Goal: Information Seeking & Learning: Learn about a topic

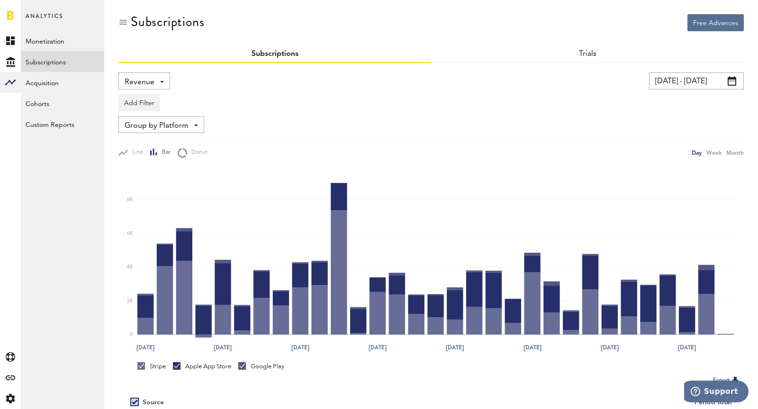
click at [127, 80] on span "Revenue" at bounding box center [140, 82] width 30 height 16
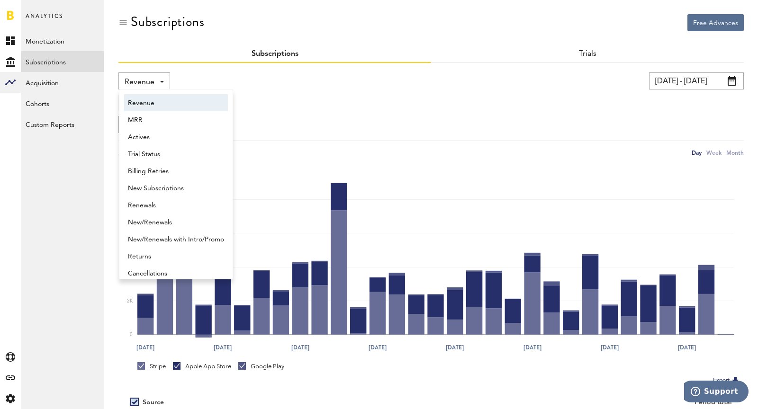
scroll to position [5, 0]
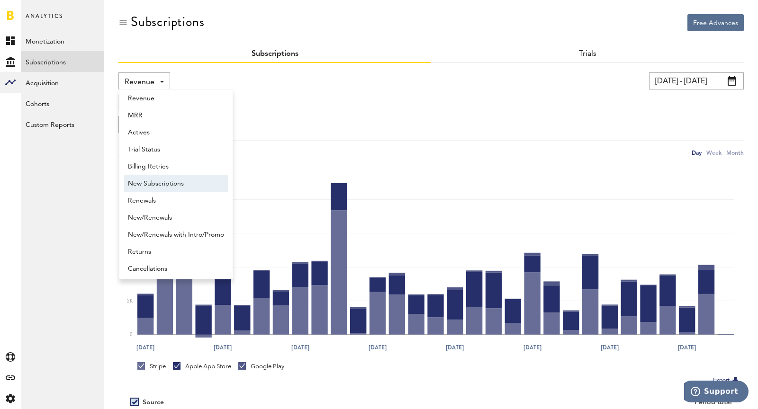
click at [157, 188] on span "New Subscriptions" at bounding box center [176, 184] width 96 height 16
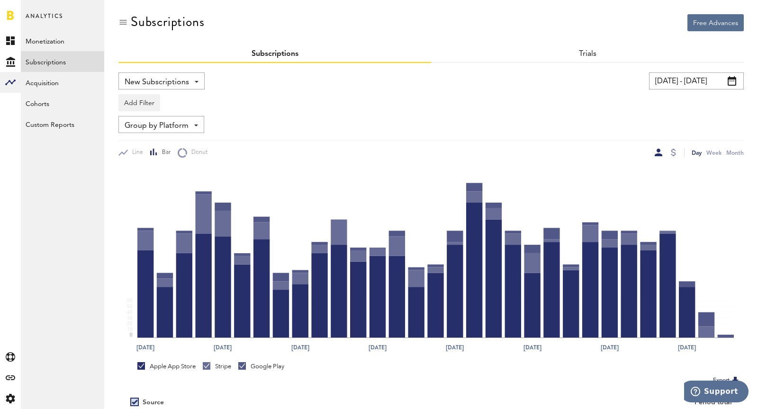
click at [670, 76] on input "[DATE] - [DATE]" at bounding box center [696, 80] width 95 height 17
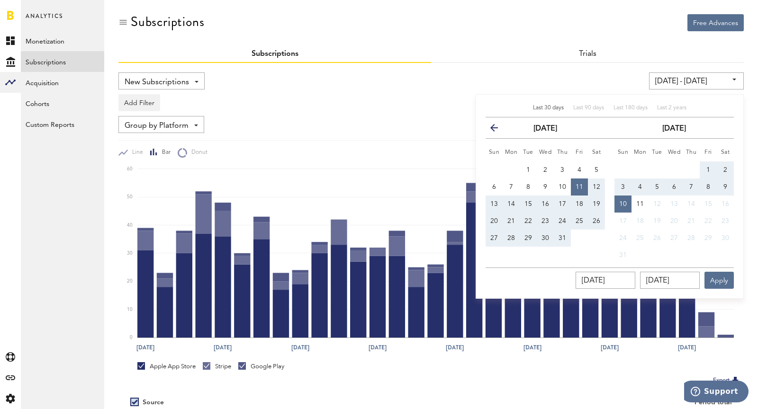
click at [627, 188] on button "3" at bounding box center [622, 186] width 17 height 17
type input "[DATE] - [DATE]"
type input "[DATE]"
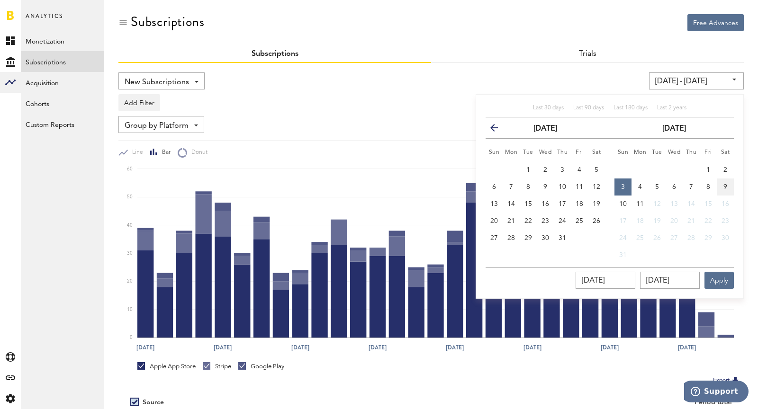
click at [728, 187] on button "9" at bounding box center [724, 186] width 17 height 17
type input "[DATE] - [DATE]"
type input "[DATE]"
click at [723, 281] on button "Apply" at bounding box center [718, 280] width 29 height 17
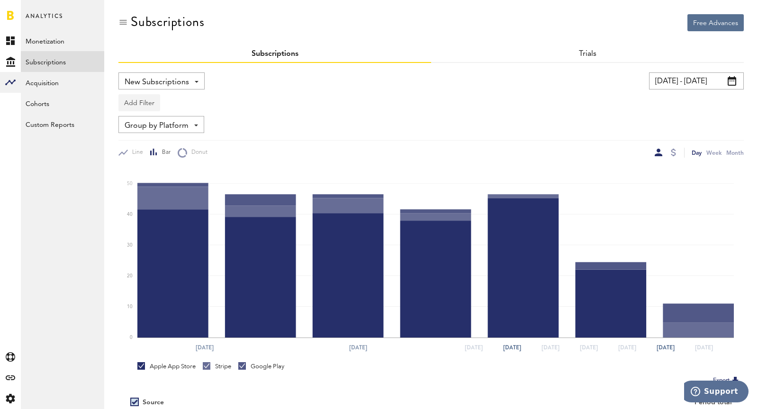
click at [129, 107] on button "Add Filter" at bounding box center [139, 102] width 42 height 17
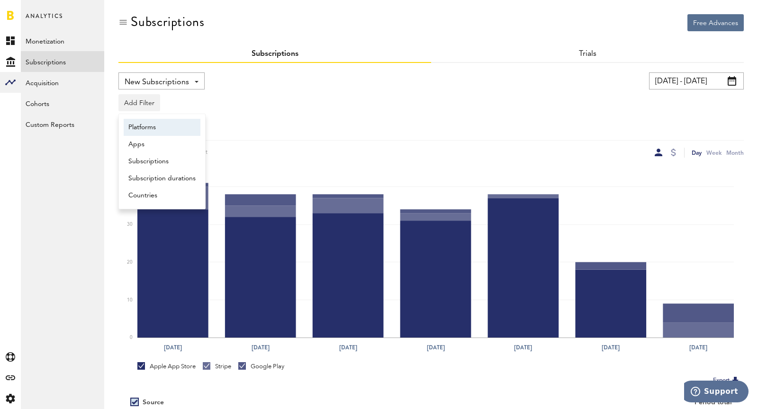
click at [141, 130] on li "Platforms" at bounding box center [162, 127] width 77 height 17
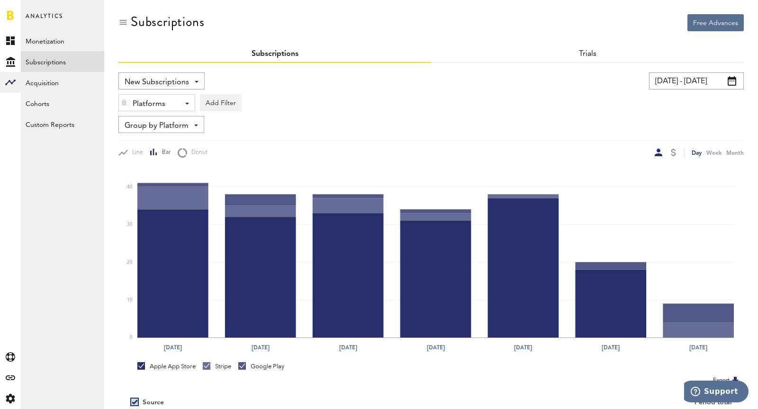
click at [138, 106] on div "Platforms" at bounding box center [153, 104] width 41 height 16
click at [153, 157] on span "Stripe" at bounding box center [164, 160] width 72 height 16
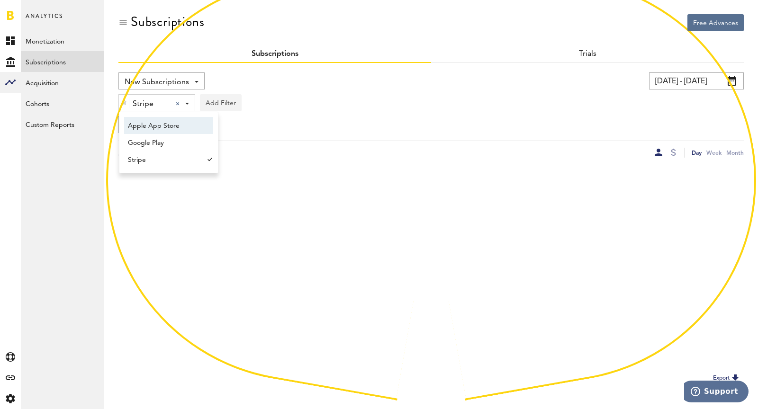
click at [227, 105] on button "Add Filter" at bounding box center [221, 102] width 42 height 17
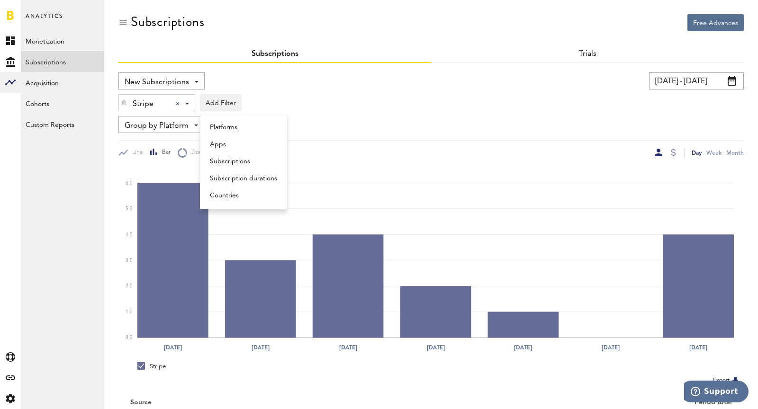
click at [249, 163] on li "Subscriptions" at bounding box center [243, 161] width 77 height 17
click at [232, 101] on div "Subscriptions" at bounding box center [240, 104] width 53 height 16
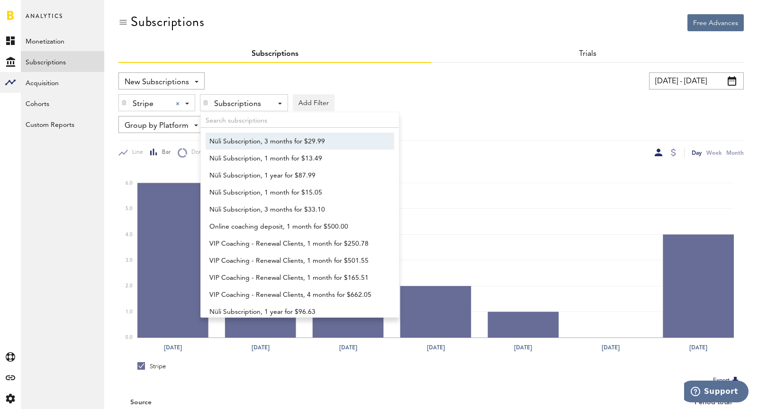
click at [247, 147] on span "Nüli Subscription, 3 months for $29.99" at bounding box center [295, 142] width 172 height 16
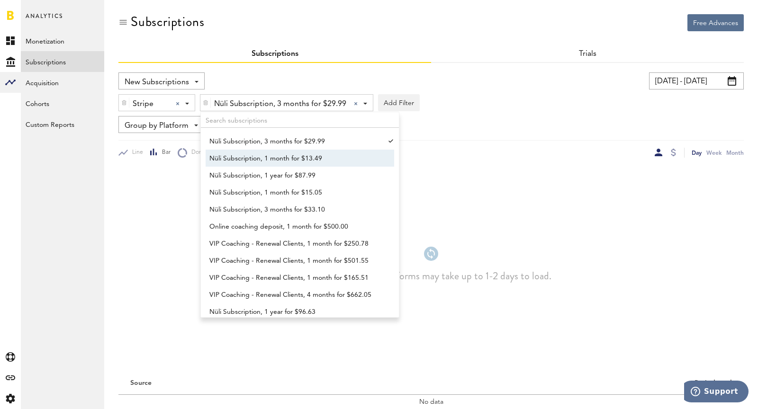
click at [250, 159] on span "Nüli Subscription, 1 month for $13.49" at bounding box center [295, 159] width 172 height 16
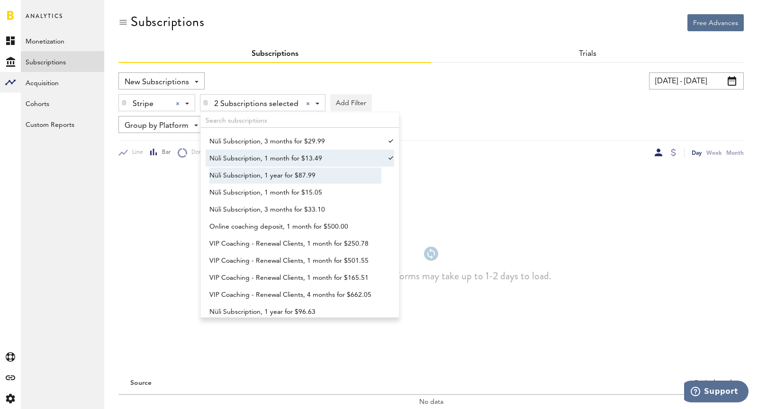
click at [256, 170] on span "Nüli Subscription, 1 year for $87.99" at bounding box center [295, 176] width 172 height 16
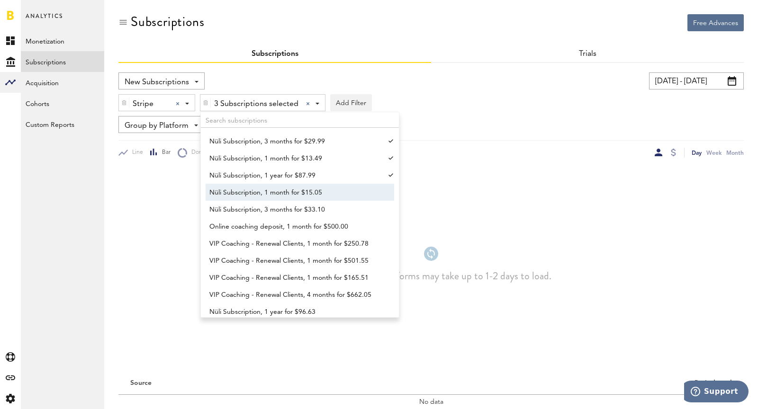
click at [264, 194] on span "Nüli Subscription, 1 month for $15.05" at bounding box center [295, 193] width 172 height 16
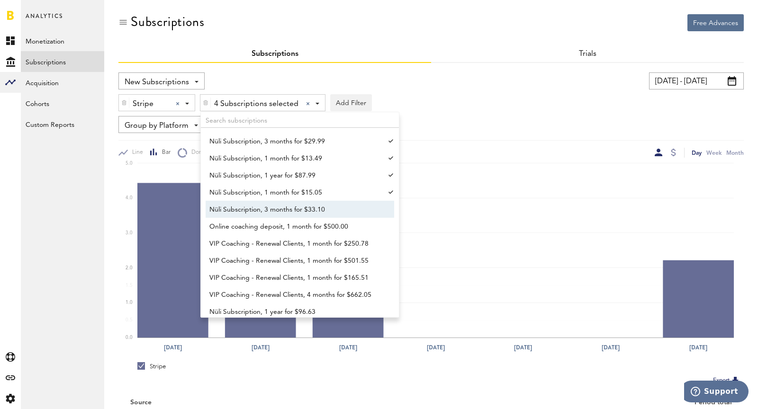
click at [271, 208] on span "Nüli Subscription, 3 months for $33.10" at bounding box center [295, 210] width 172 height 16
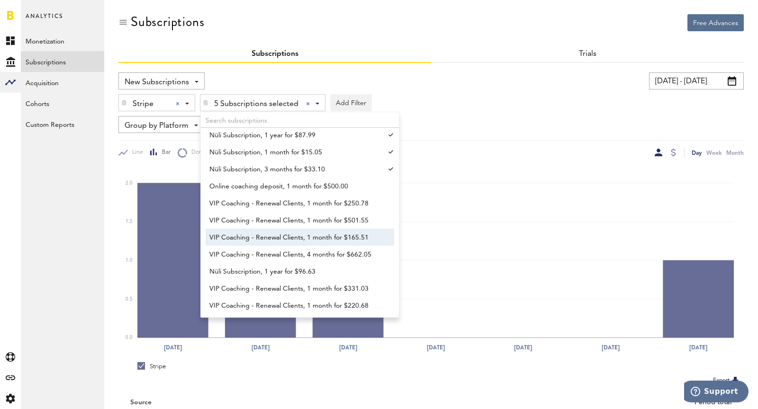
scroll to position [43, 0]
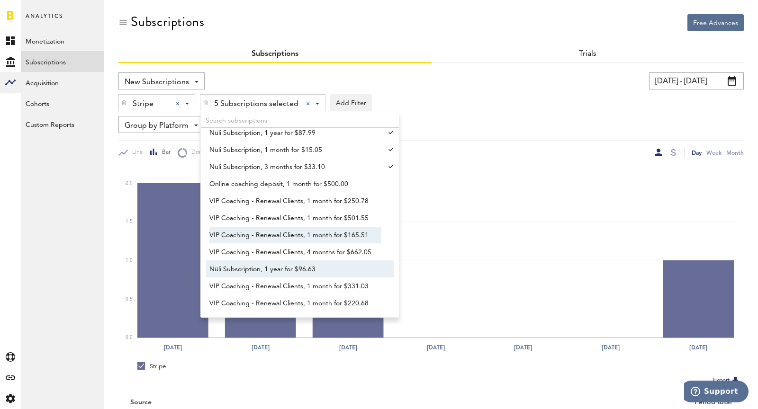
click at [286, 269] on span "Nüli Subscription, 1 year for $96.63" at bounding box center [295, 269] width 172 height 16
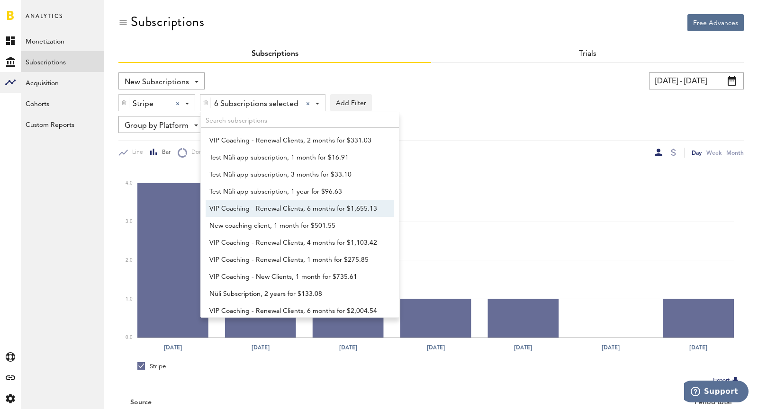
scroll to position [294, 0]
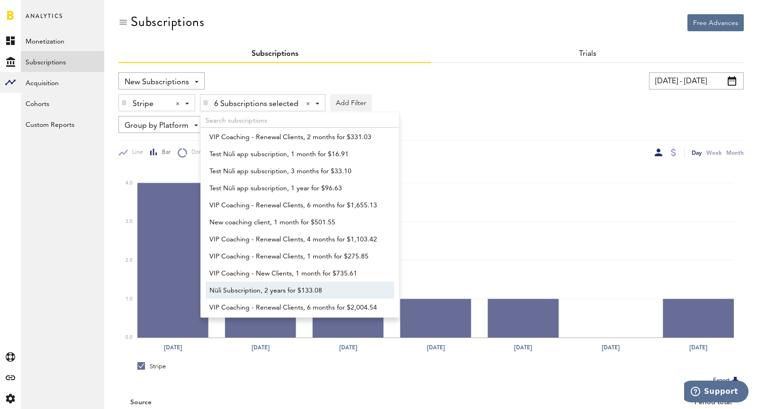
click at [292, 294] on span "Nüli Subscription, 2 years for $133.08" at bounding box center [295, 291] width 172 height 16
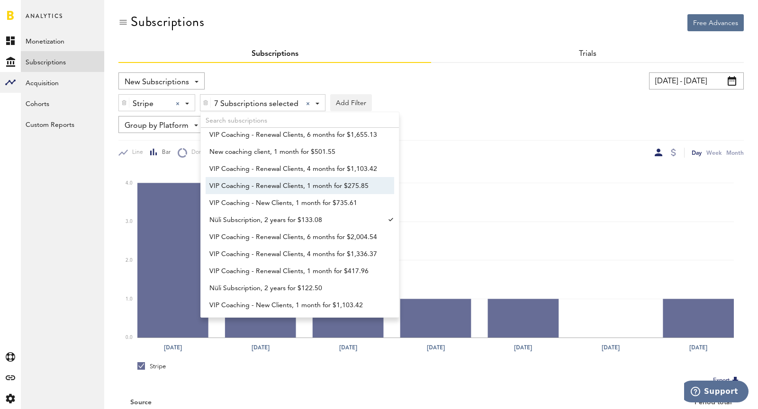
scroll to position [371, 0]
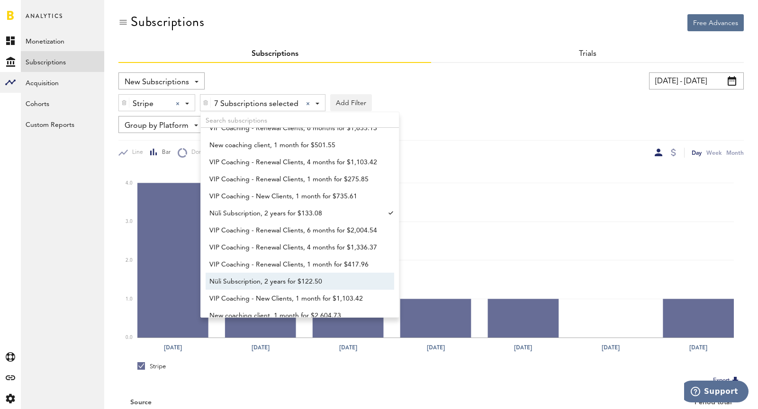
click at [302, 278] on span "Nüli Subscription, 2 years for $122.50" at bounding box center [295, 282] width 172 height 16
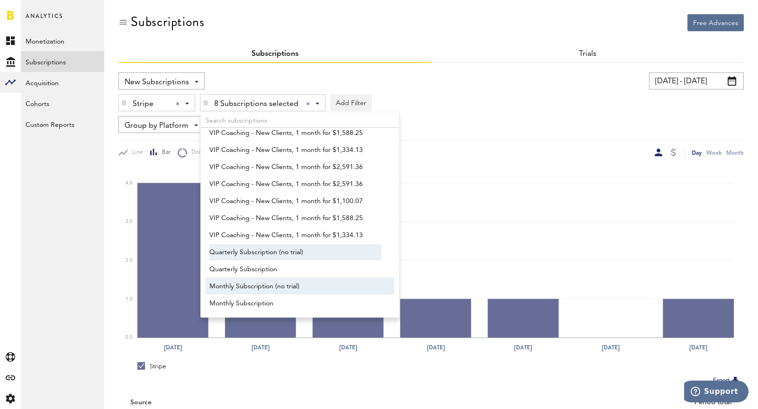
scroll to position [706, 0]
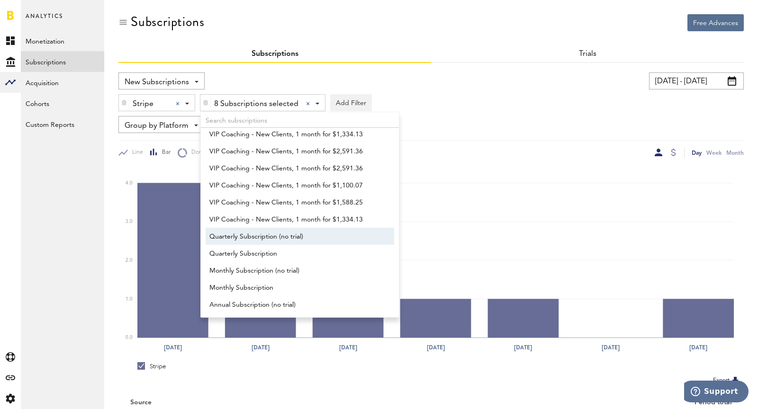
click at [314, 239] on span "Quarterly Subscription (no trial)" at bounding box center [295, 237] width 172 height 16
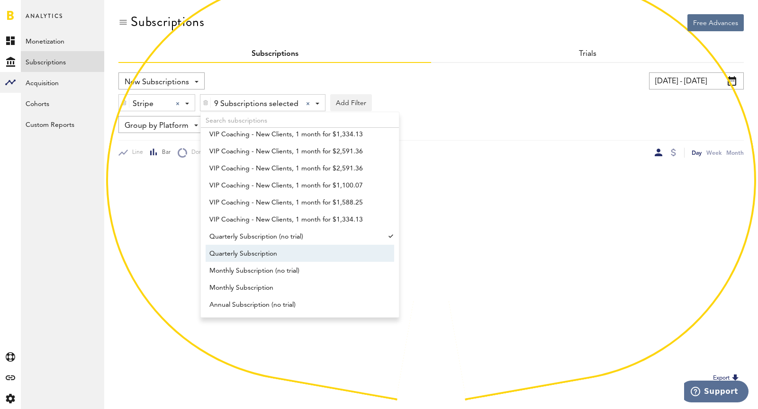
click at [315, 258] on span "Quarterly Subscription" at bounding box center [295, 254] width 172 height 16
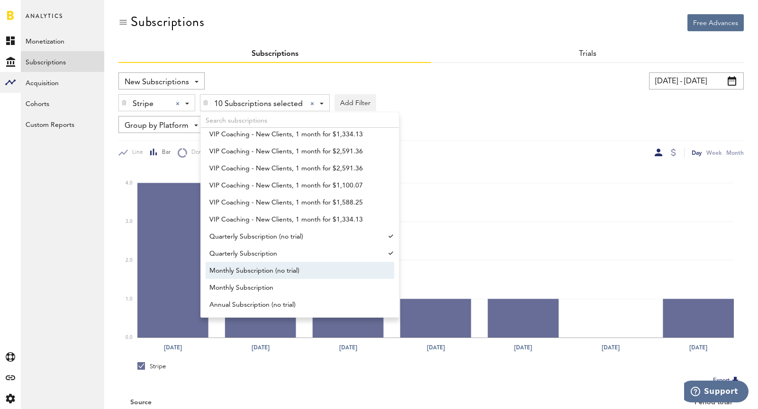
click at [318, 271] on span "Monthly Subscription (no trial)" at bounding box center [295, 271] width 172 height 16
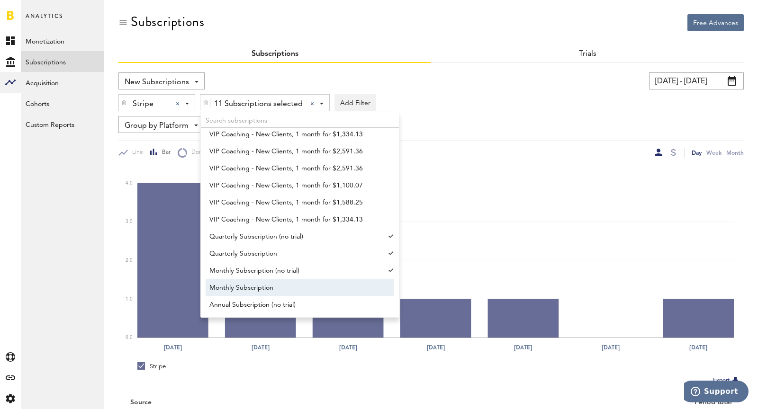
click at [319, 291] on span "Monthly Subscription" at bounding box center [295, 288] width 172 height 16
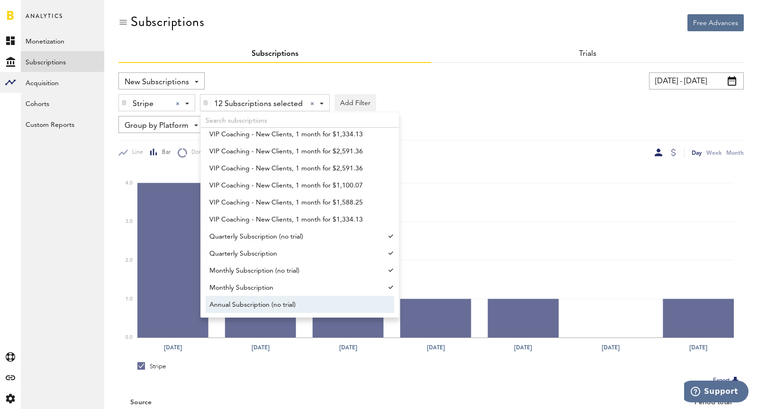
click at [327, 306] on span "Annual Subscription (no trial)" at bounding box center [295, 305] width 172 height 16
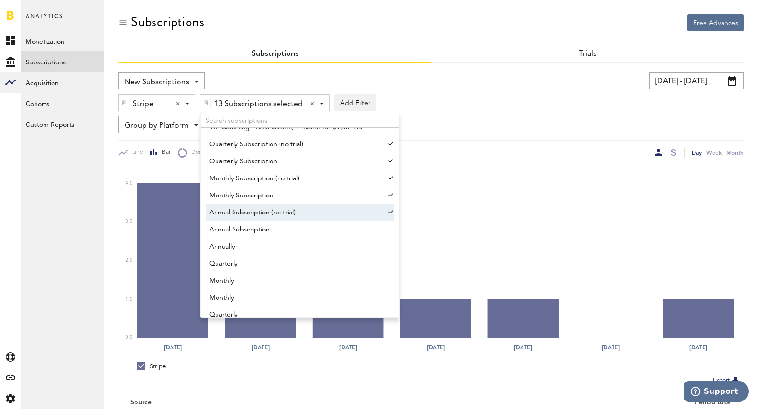
scroll to position [808, 0]
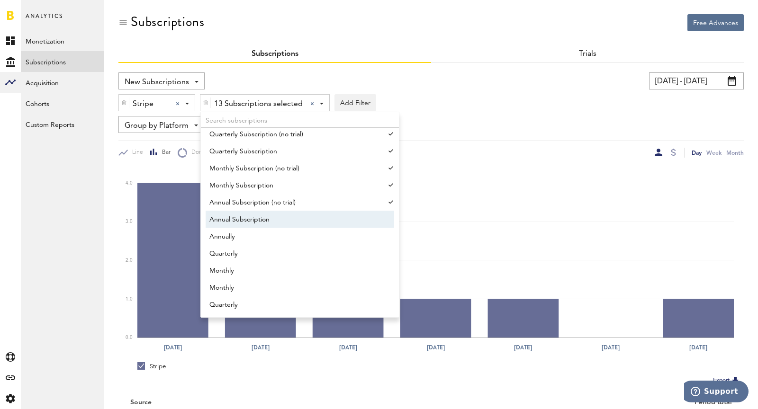
click at [309, 224] on span "Annual Subscription" at bounding box center [295, 220] width 172 height 16
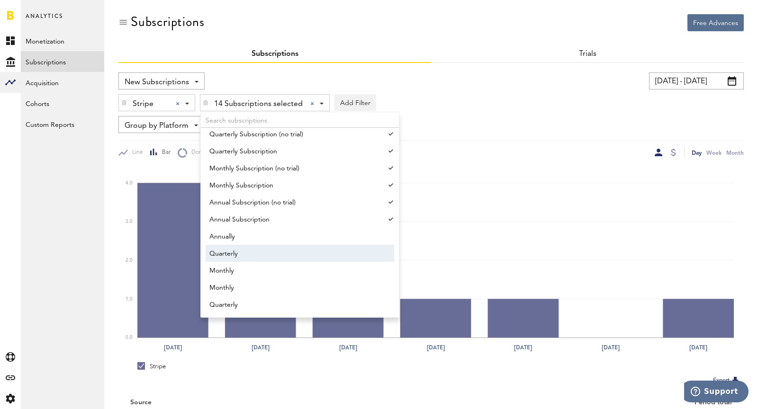
click at [316, 250] on span "Quarterly" at bounding box center [295, 254] width 172 height 16
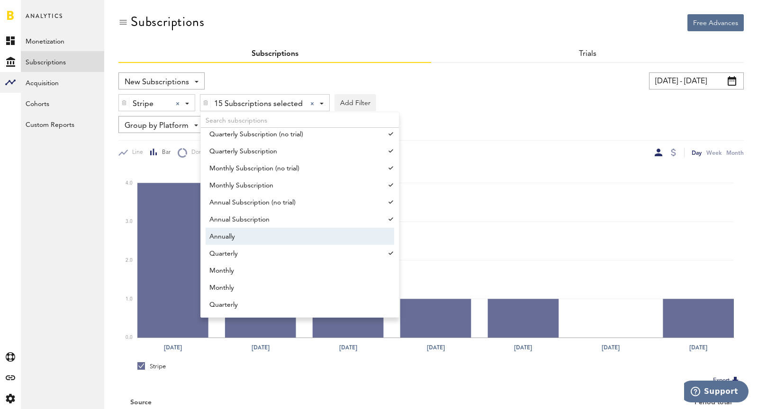
click at [307, 237] on span "Annually" at bounding box center [295, 237] width 172 height 16
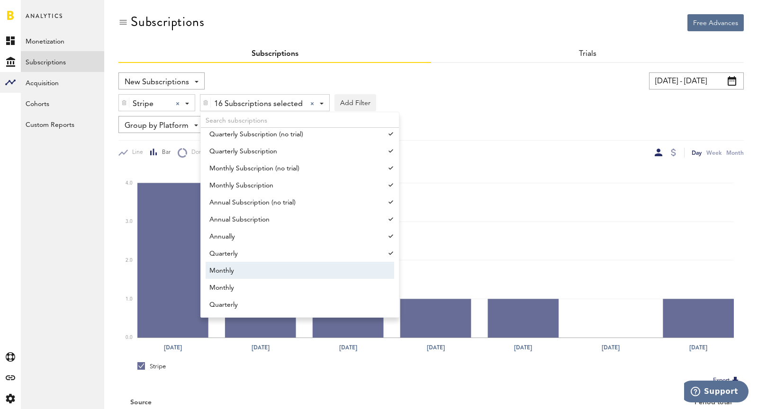
click at [327, 270] on span "Monthly" at bounding box center [295, 271] width 172 height 16
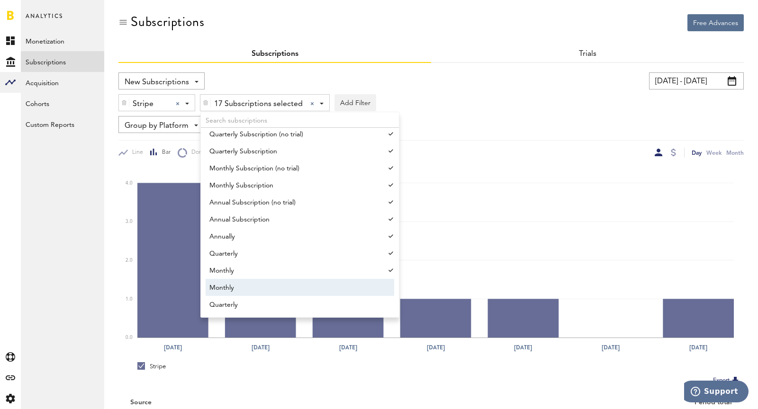
click at [333, 291] on span "Monthly" at bounding box center [295, 288] width 172 height 16
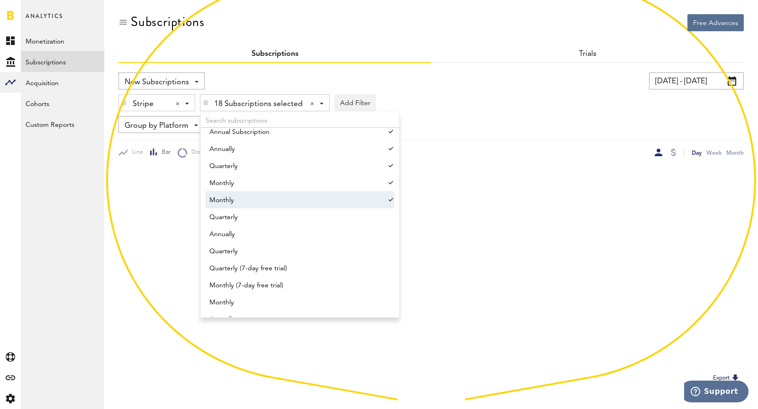
scroll to position [928, 0]
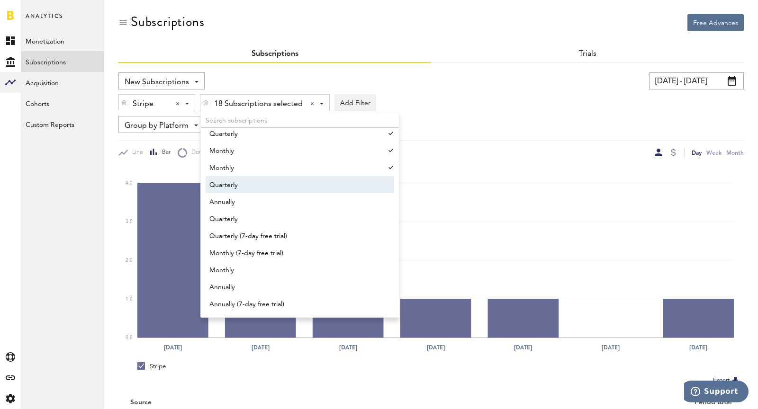
click at [298, 187] on span "Quarterly" at bounding box center [295, 185] width 172 height 16
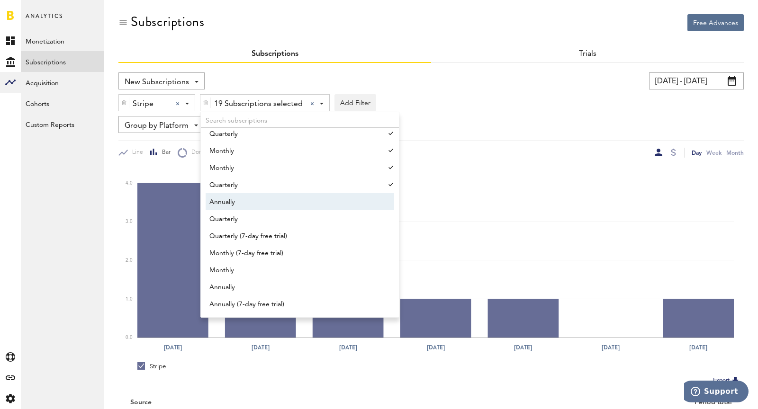
click at [302, 202] on span "Annually" at bounding box center [295, 202] width 172 height 16
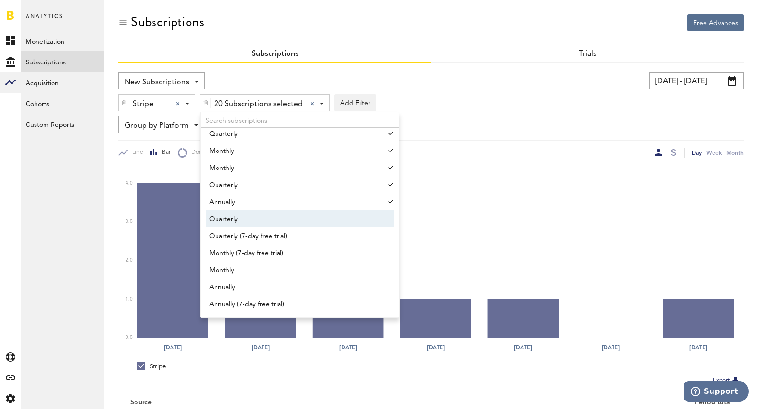
click at [306, 224] on span "Quarterly" at bounding box center [295, 219] width 172 height 16
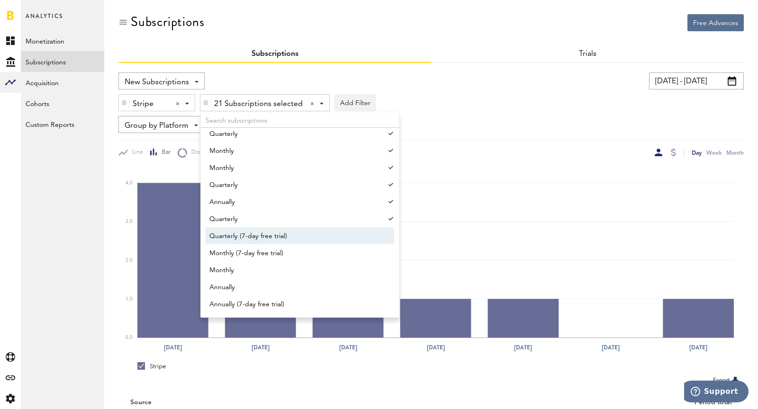
click at [313, 237] on span "Quarterly (7-day free trial)" at bounding box center [295, 236] width 172 height 16
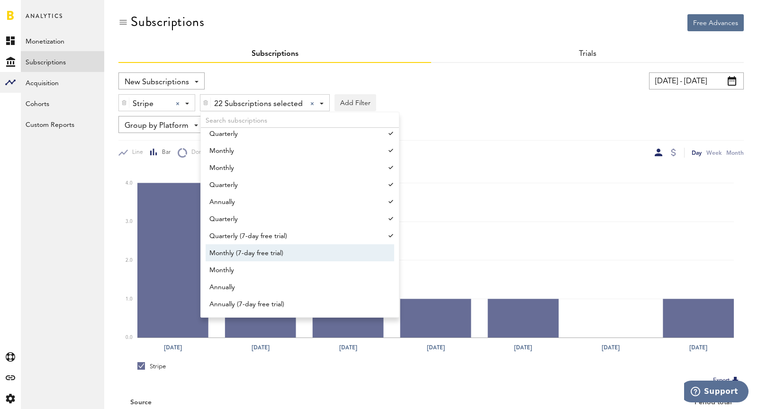
click at [296, 245] on span "Monthly (7-day free trial)" at bounding box center [295, 253] width 172 height 16
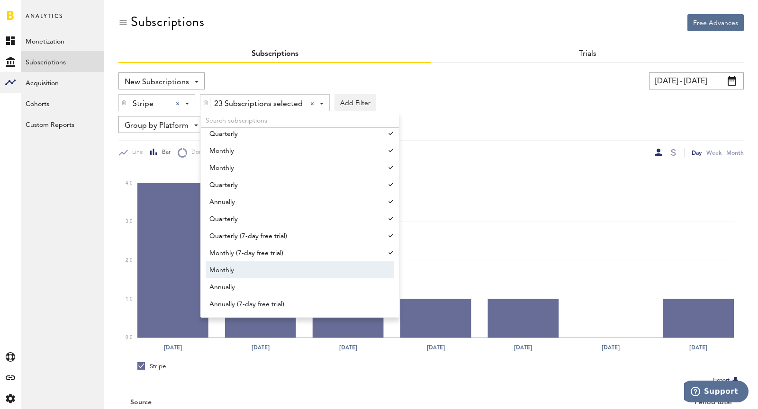
click at [302, 275] on span "Monthly" at bounding box center [295, 270] width 172 height 16
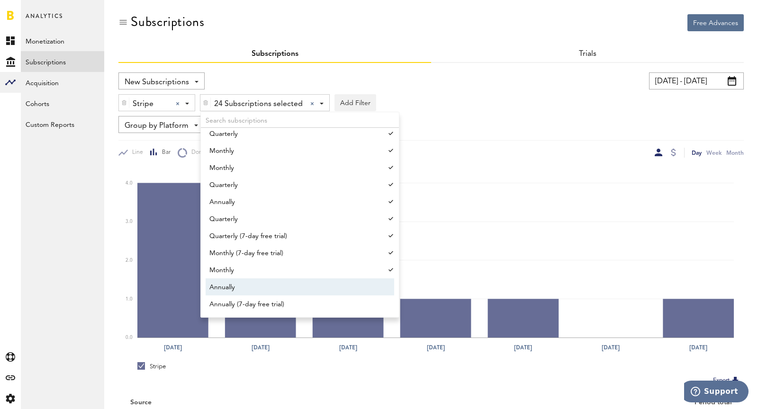
click at [307, 293] on span "Annually" at bounding box center [295, 287] width 172 height 16
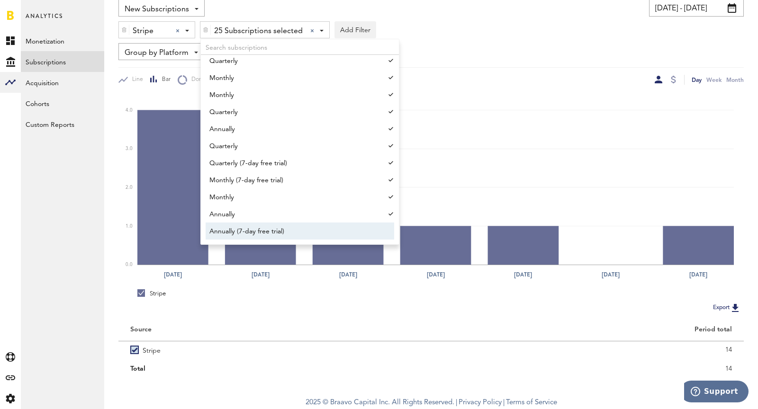
click at [295, 229] on span "Annually (7-day free trial)" at bounding box center [295, 231] width 172 height 16
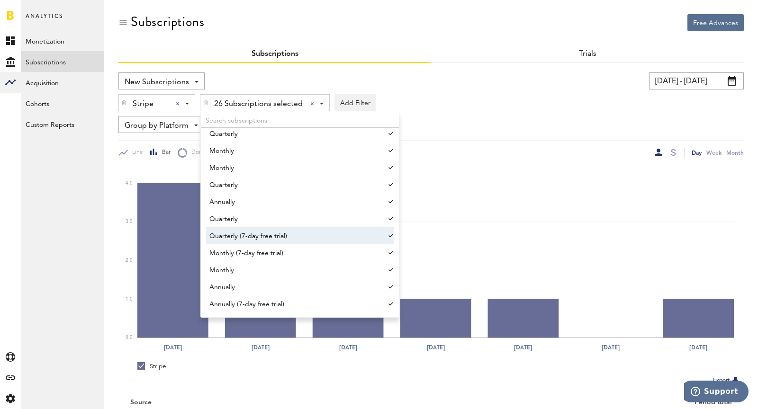
click at [487, 80] on div "[DATE] - [DATE] Last 30 days Last 90 days Last 180 days Last 2 years previous […" at bounding box center [585, 80] width 317 height 17
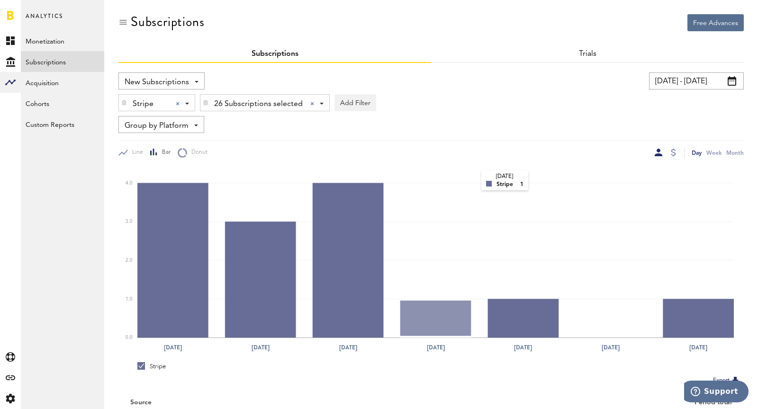
scroll to position [73, 0]
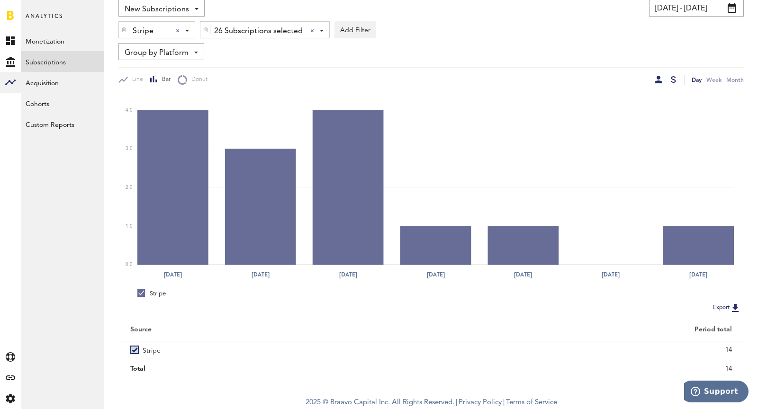
click at [676, 80] on div at bounding box center [672, 80] width 5 height 8
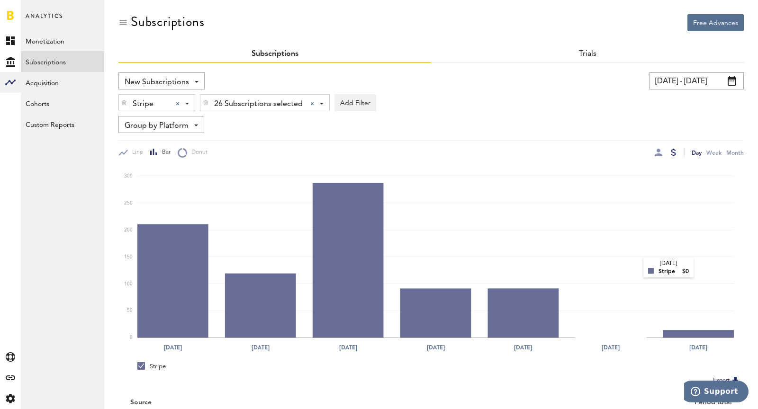
scroll to position [73, 0]
